Goal: Check status: Check status

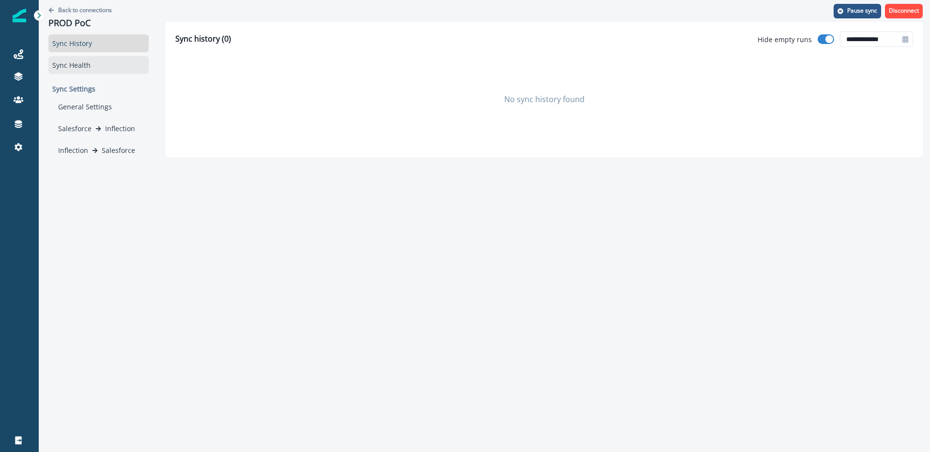
click at [71, 67] on div "Sync Health" at bounding box center [98, 65] width 100 height 18
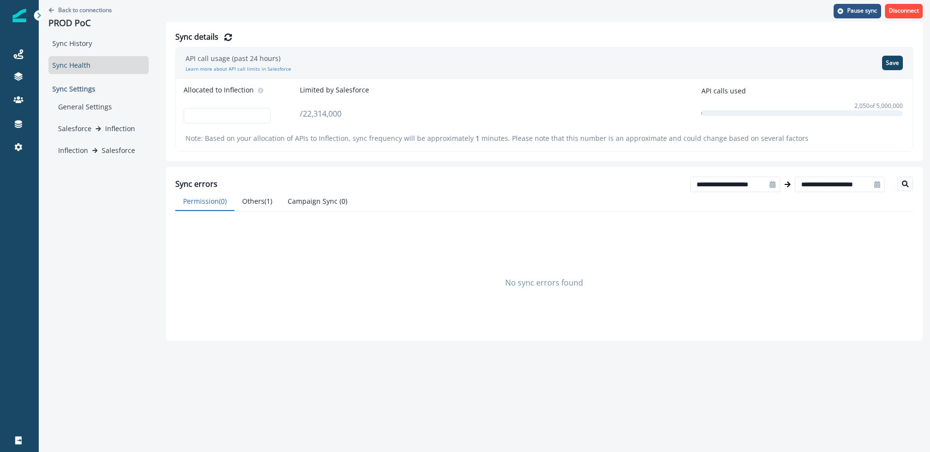
click at [76, 89] on p "Sync Settings" at bounding box center [98, 89] width 100 height 18
click at [75, 107] on div "General Settings" at bounding box center [101, 107] width 94 height 18
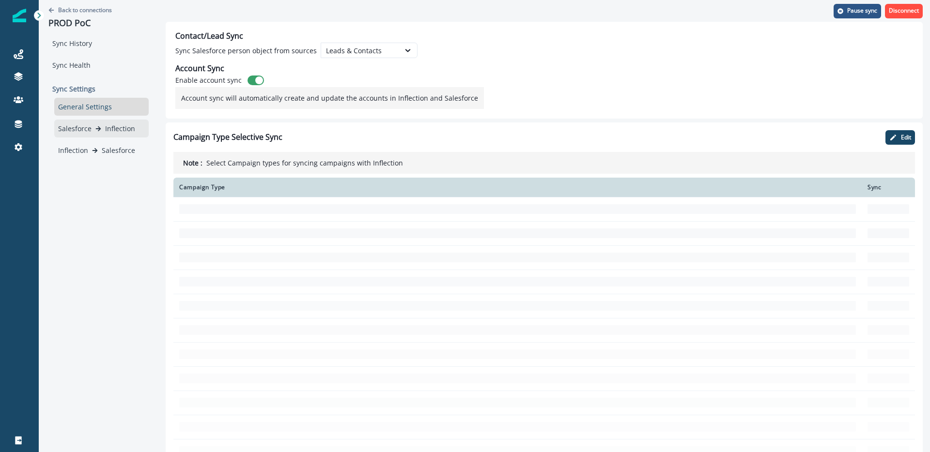
click at [75, 127] on p "Salesforce" at bounding box center [74, 129] width 33 height 10
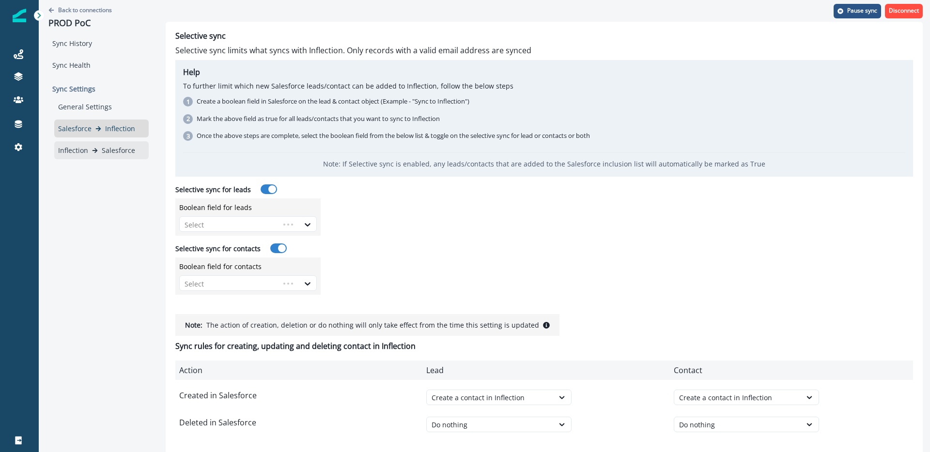
click at [70, 148] on p "Inflection" at bounding box center [73, 150] width 30 height 10
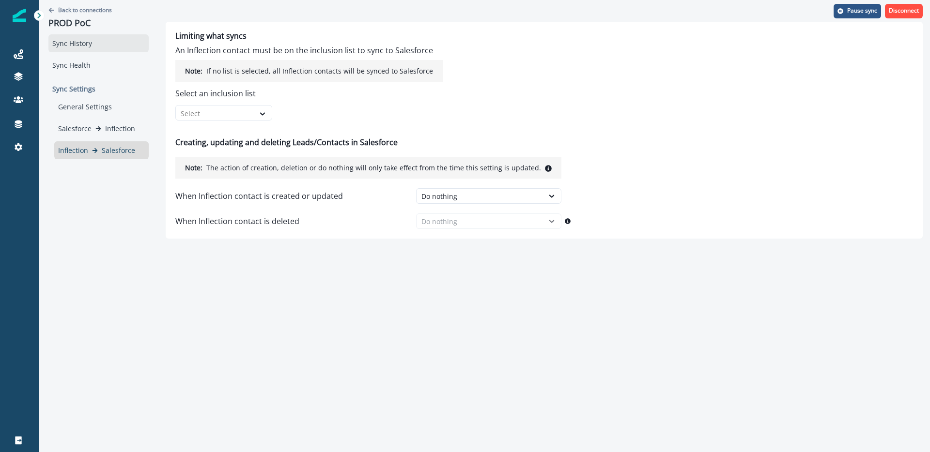
click at [79, 46] on div "Sync History" at bounding box center [98, 43] width 100 height 18
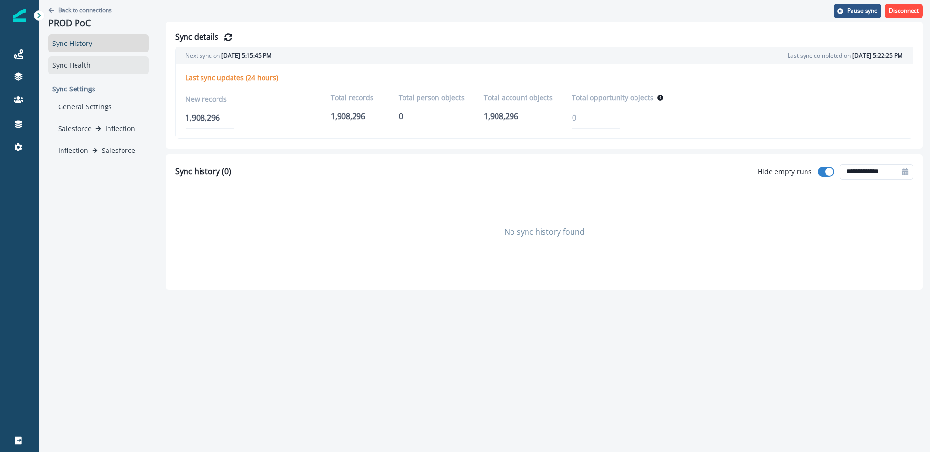
click at [76, 64] on div "Sync Health" at bounding box center [98, 65] width 100 height 18
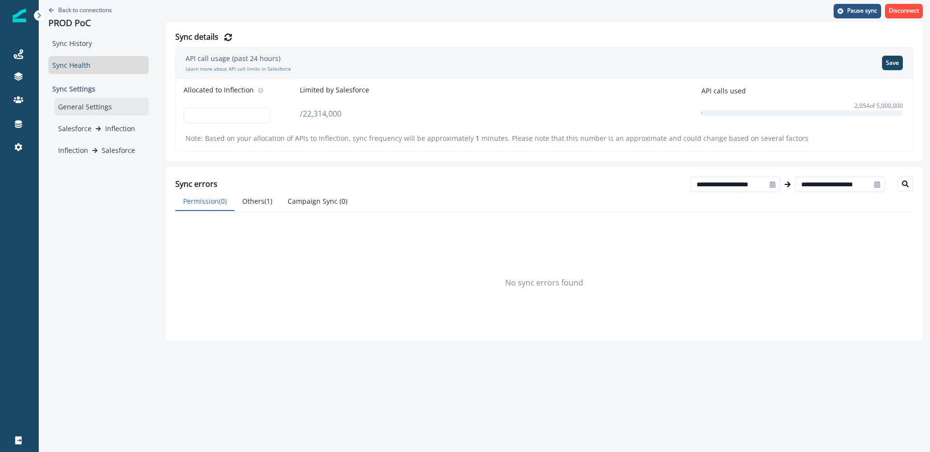
click at [78, 112] on div "General Settings" at bounding box center [101, 107] width 94 height 18
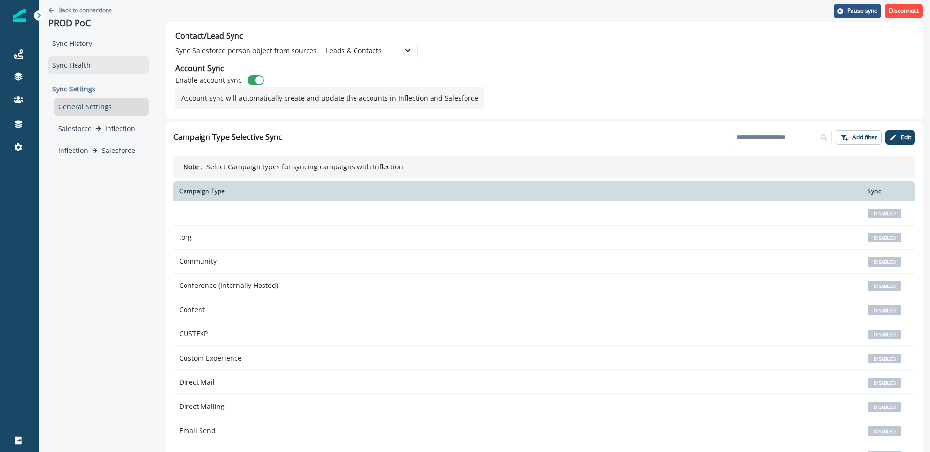
click at [84, 63] on div "Sync Health" at bounding box center [98, 65] width 100 height 18
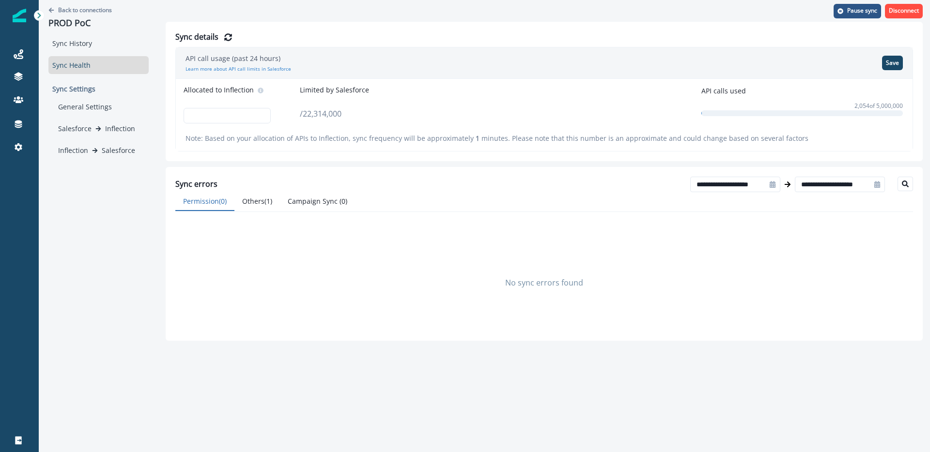
click at [314, 203] on button "Campaign Sync ( 0 )" at bounding box center [317, 201] width 75 height 19
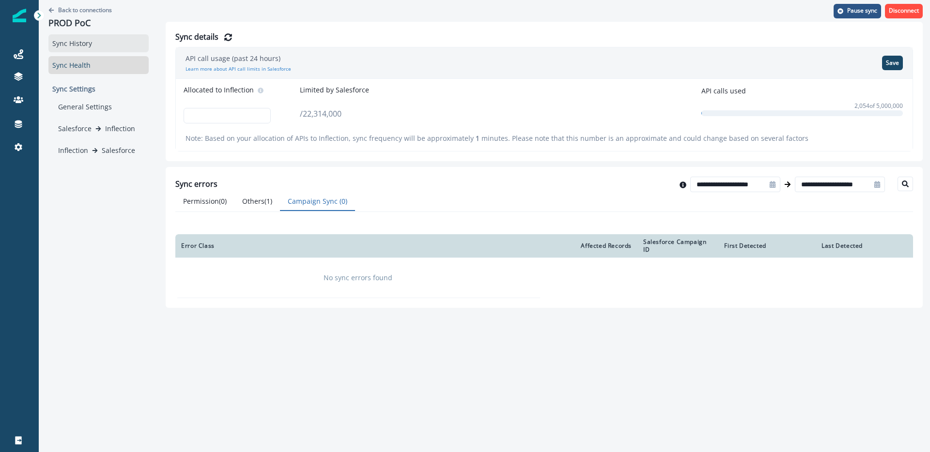
click at [63, 43] on div "Sync History" at bounding box center [98, 43] width 100 height 18
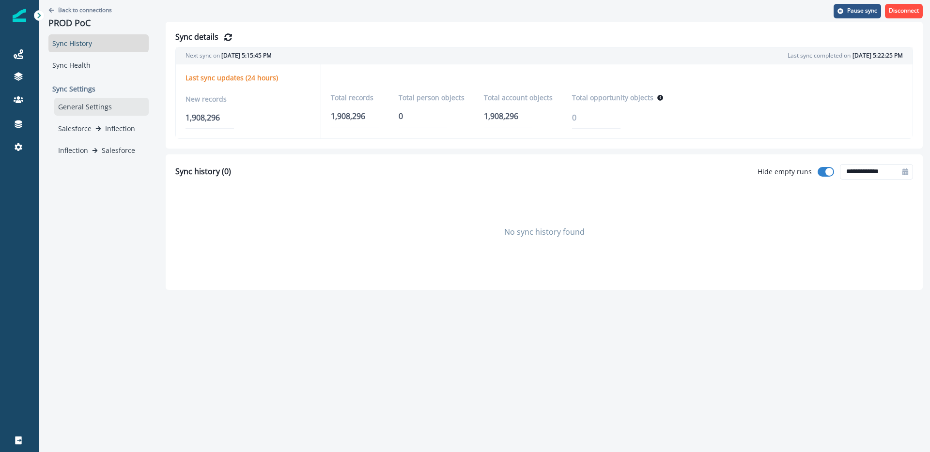
click at [70, 108] on div "General Settings" at bounding box center [101, 107] width 94 height 18
